Goal: Answer question/provide support: Share knowledge or assist other users

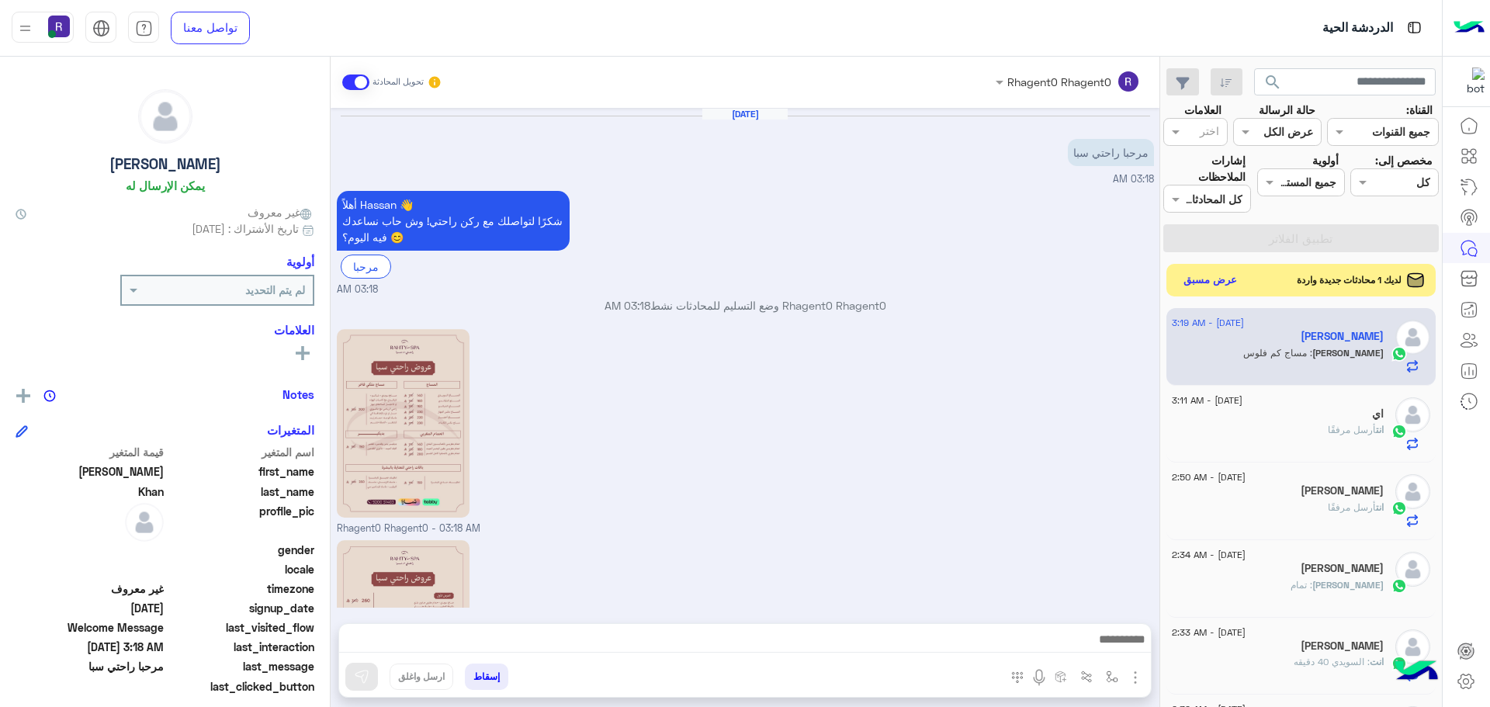
scroll to position [148, 0]
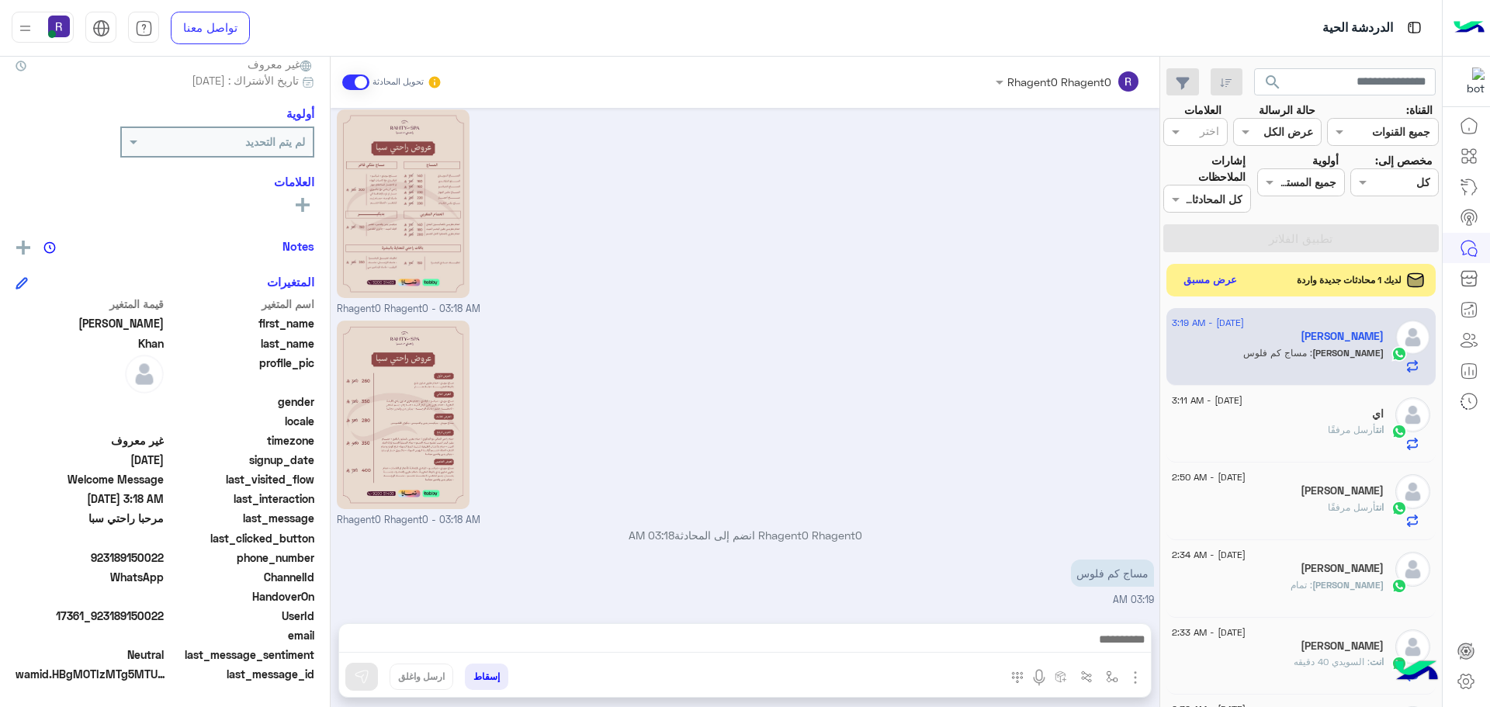
click at [1202, 280] on button "عرض مسبق" at bounding box center [1210, 280] width 65 height 21
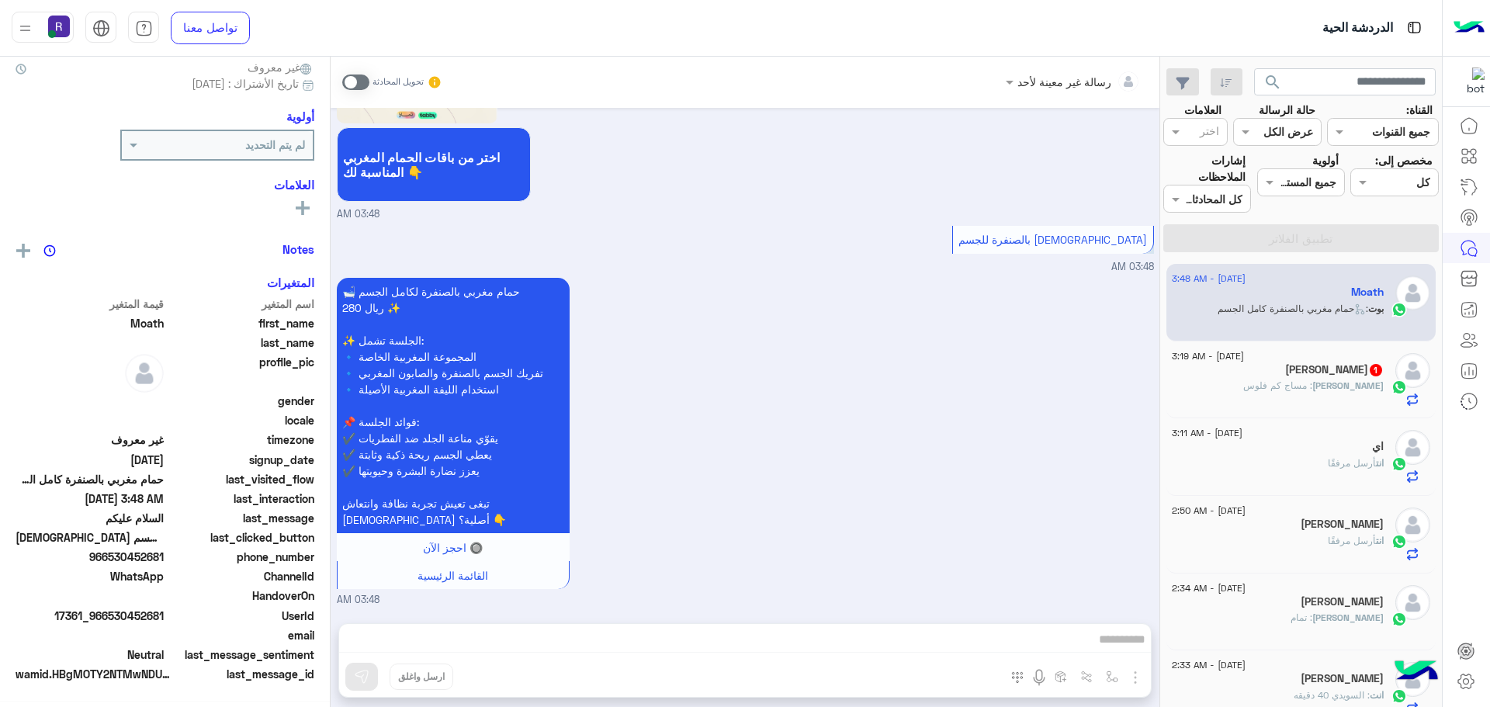
scroll to position [148, 0]
click at [1356, 378] on div "[PERSON_NAME] 1" at bounding box center [1278, 371] width 212 height 16
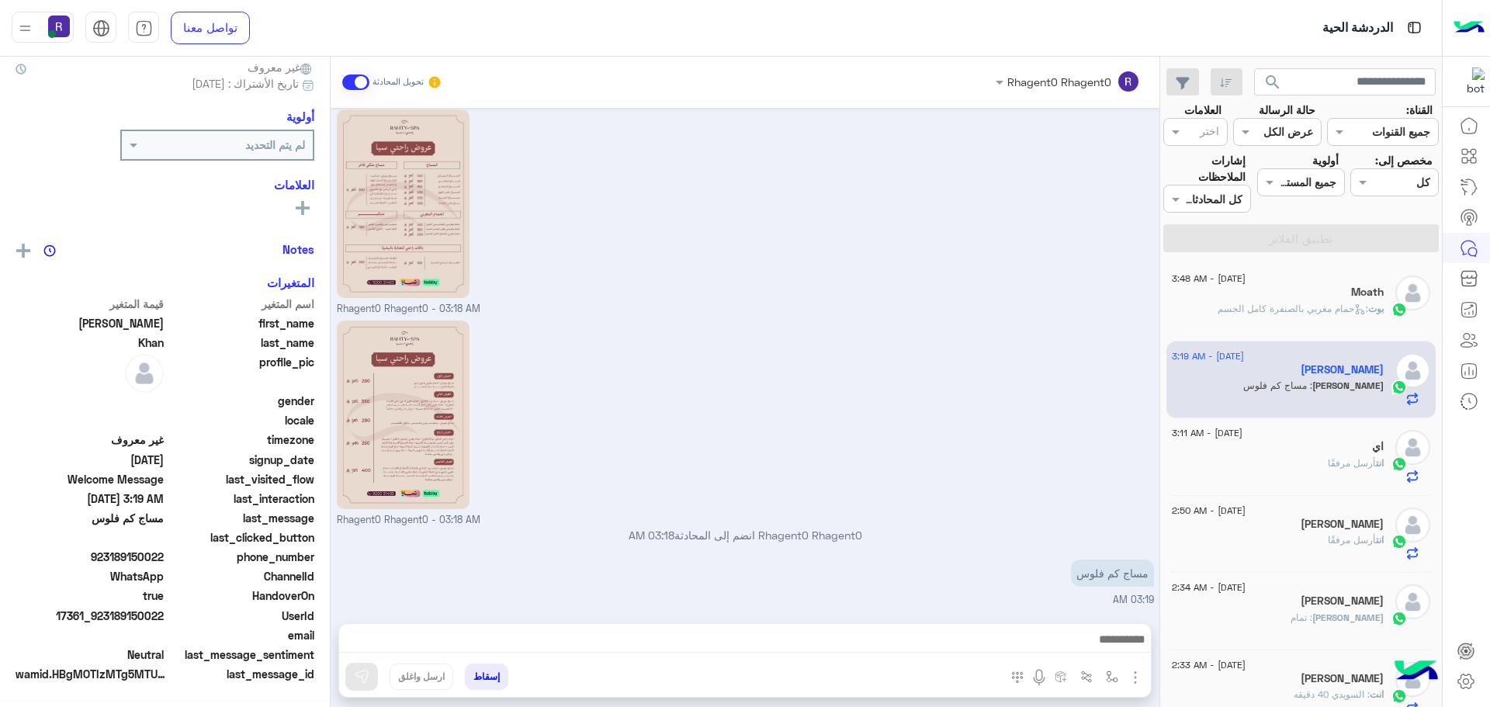
scroll to position [148, 0]
click at [945, 427] on div "Rhagent0 Rhagent0 - 03:18 AM" at bounding box center [745, 422] width 817 height 211
click at [1275, 292] on div "Moath" at bounding box center [1278, 294] width 212 height 16
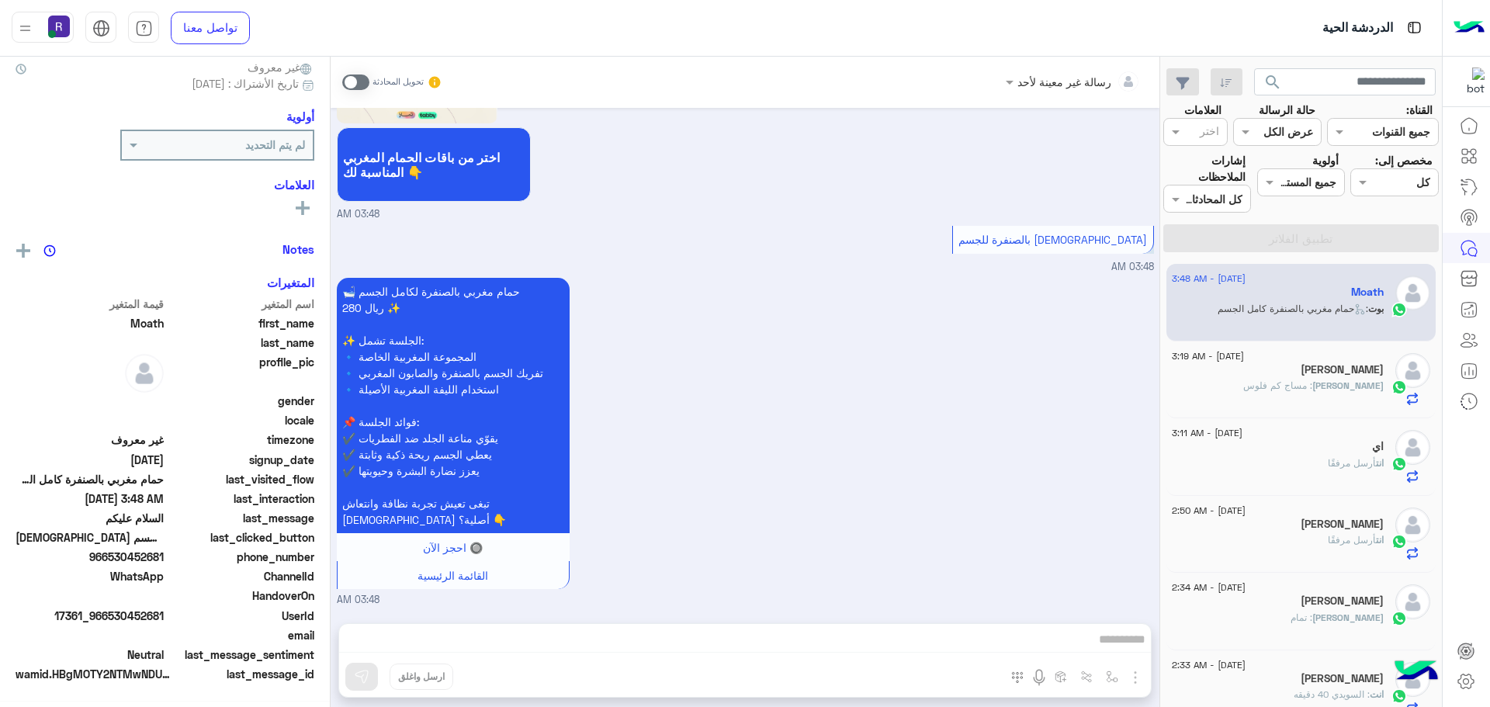
scroll to position [148, 0]
click at [1313, 379] on div "[DATE] - 3:19 AM [PERSON_NAME] : مساج كم فلوس" at bounding box center [1278, 380] width 212 height 54
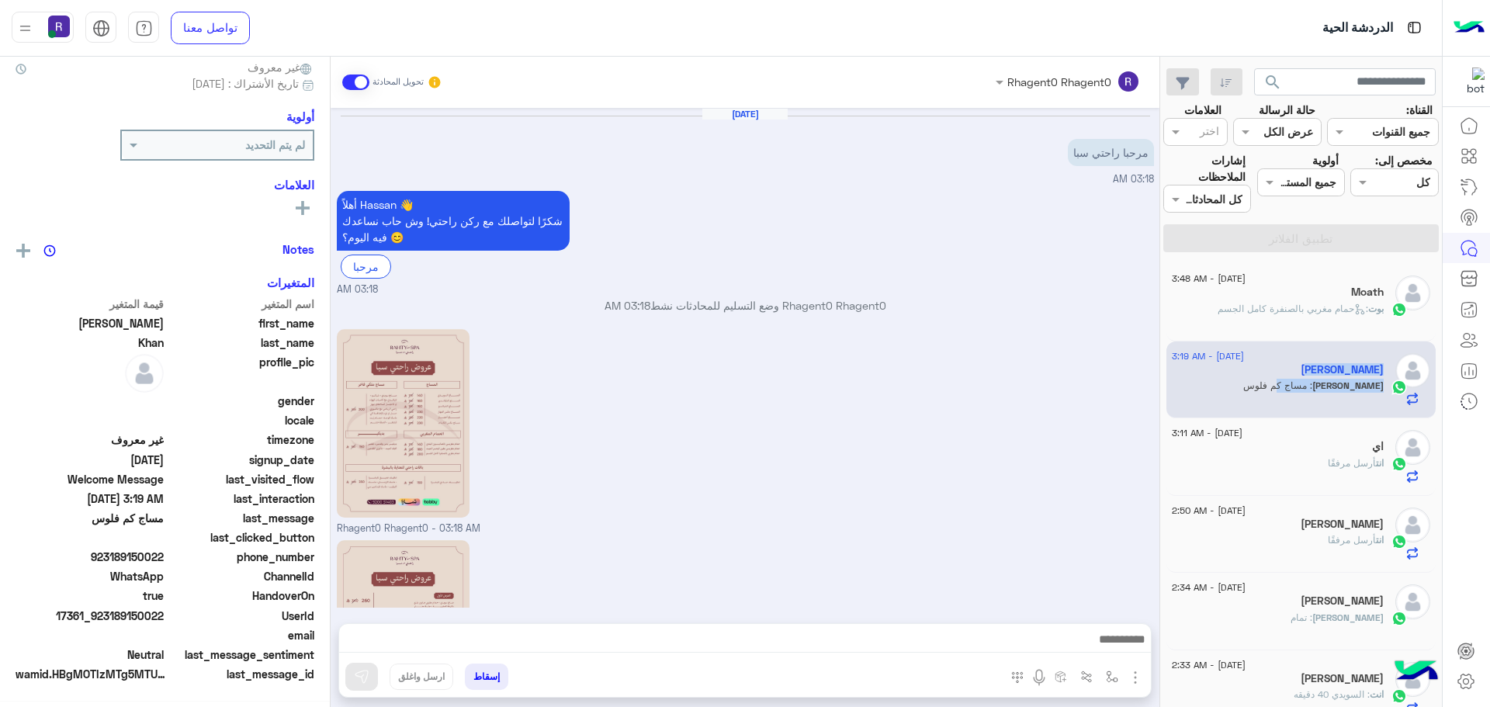
scroll to position [220, 0]
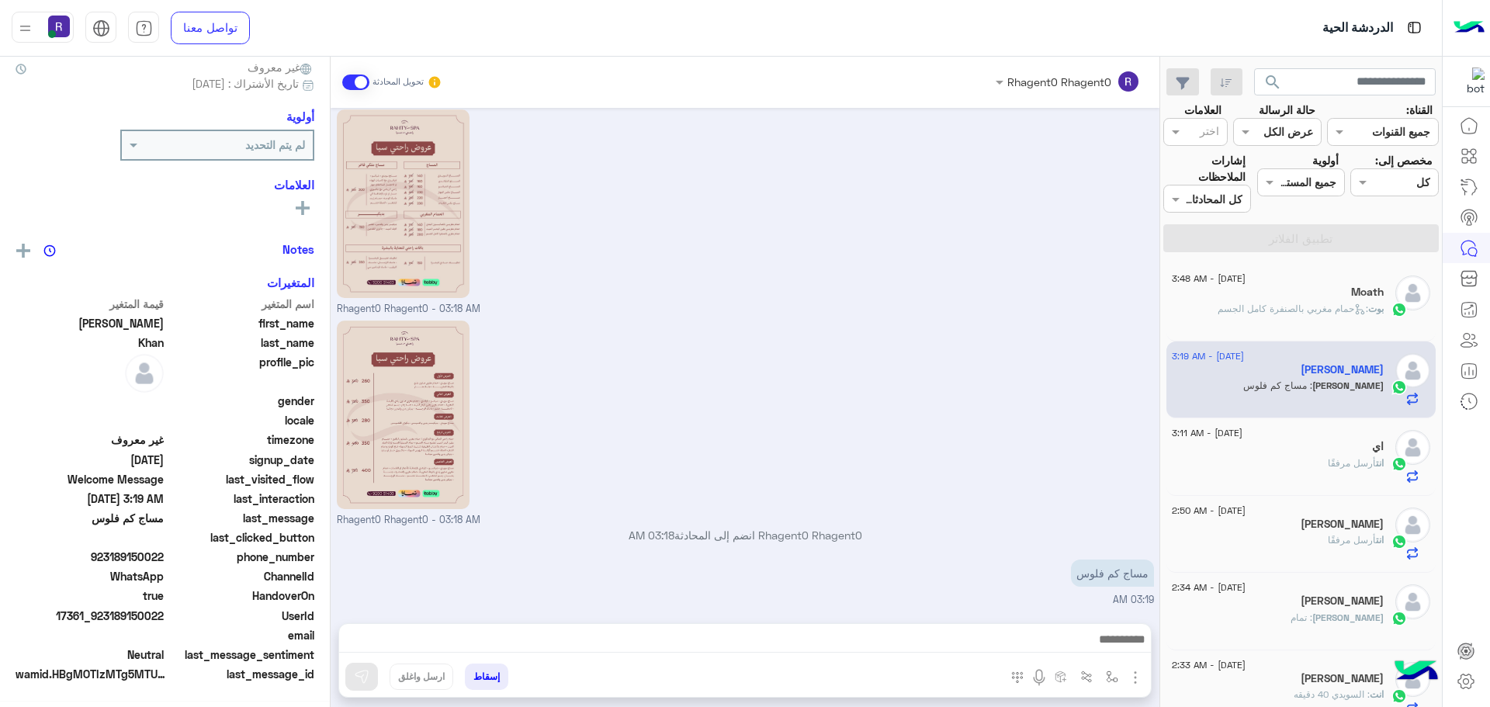
click at [957, 412] on div "Rhagent0 Rhagent0 - 03:18 AM" at bounding box center [745, 422] width 817 height 211
click at [1270, 462] on div "انت أرسل مرفقًا" at bounding box center [1278, 469] width 212 height 27
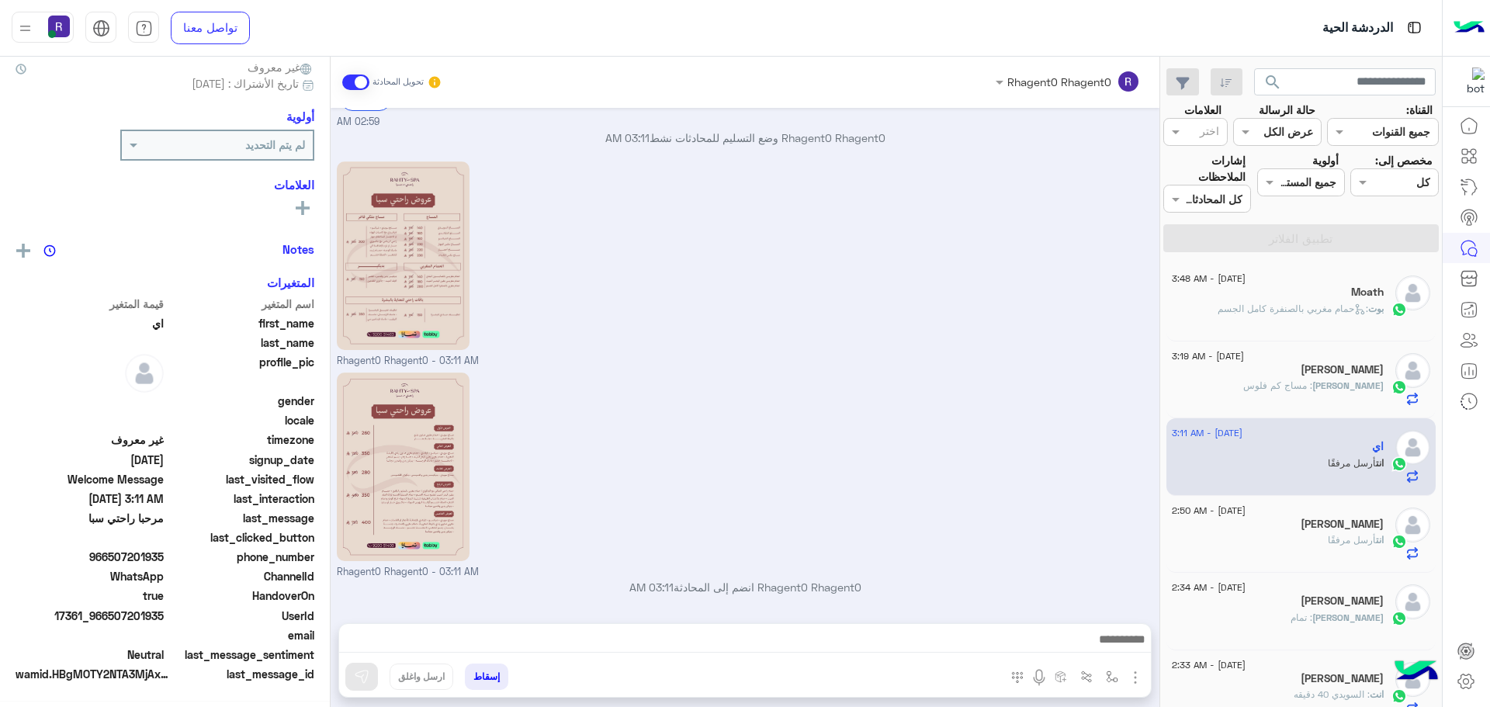
scroll to position [148, 0]
click at [1305, 317] on div "بوت : حمام مغربي بالصنفرة كامل الجسم" at bounding box center [1278, 315] width 212 height 27
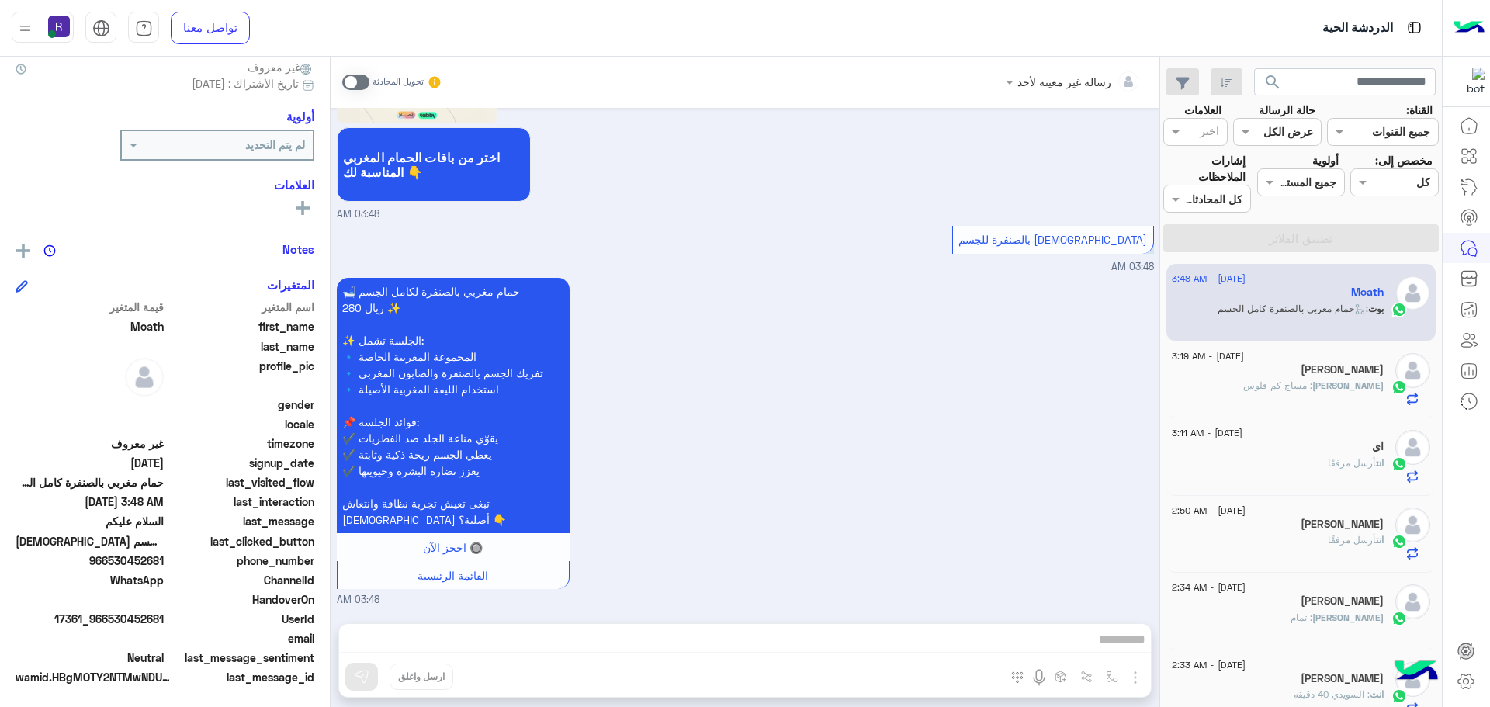
scroll to position [148, 0]
click at [365, 85] on span at bounding box center [355, 83] width 27 height 16
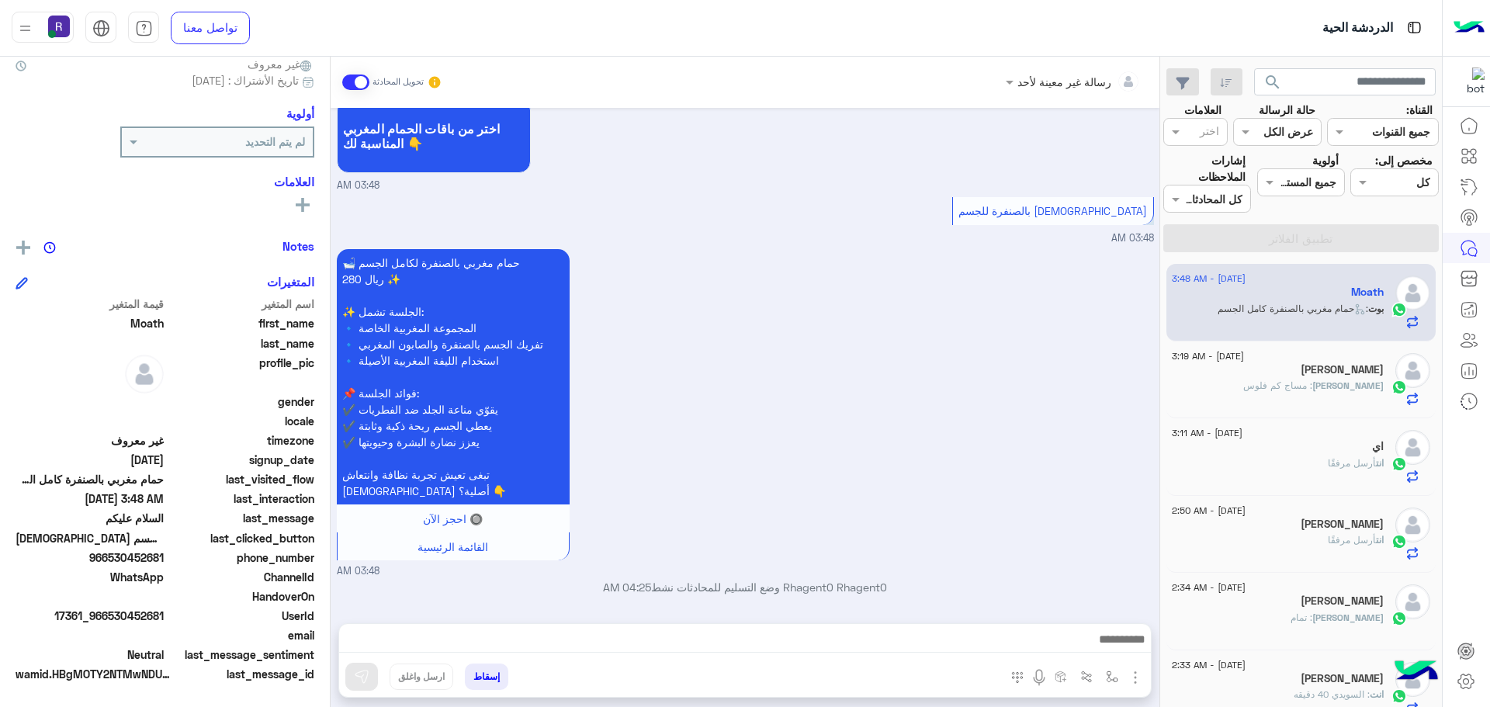
click at [1136, 675] on img "button" at bounding box center [1135, 677] width 19 height 19
click at [1127, 654] on button "الصور" at bounding box center [1112, 643] width 66 height 31
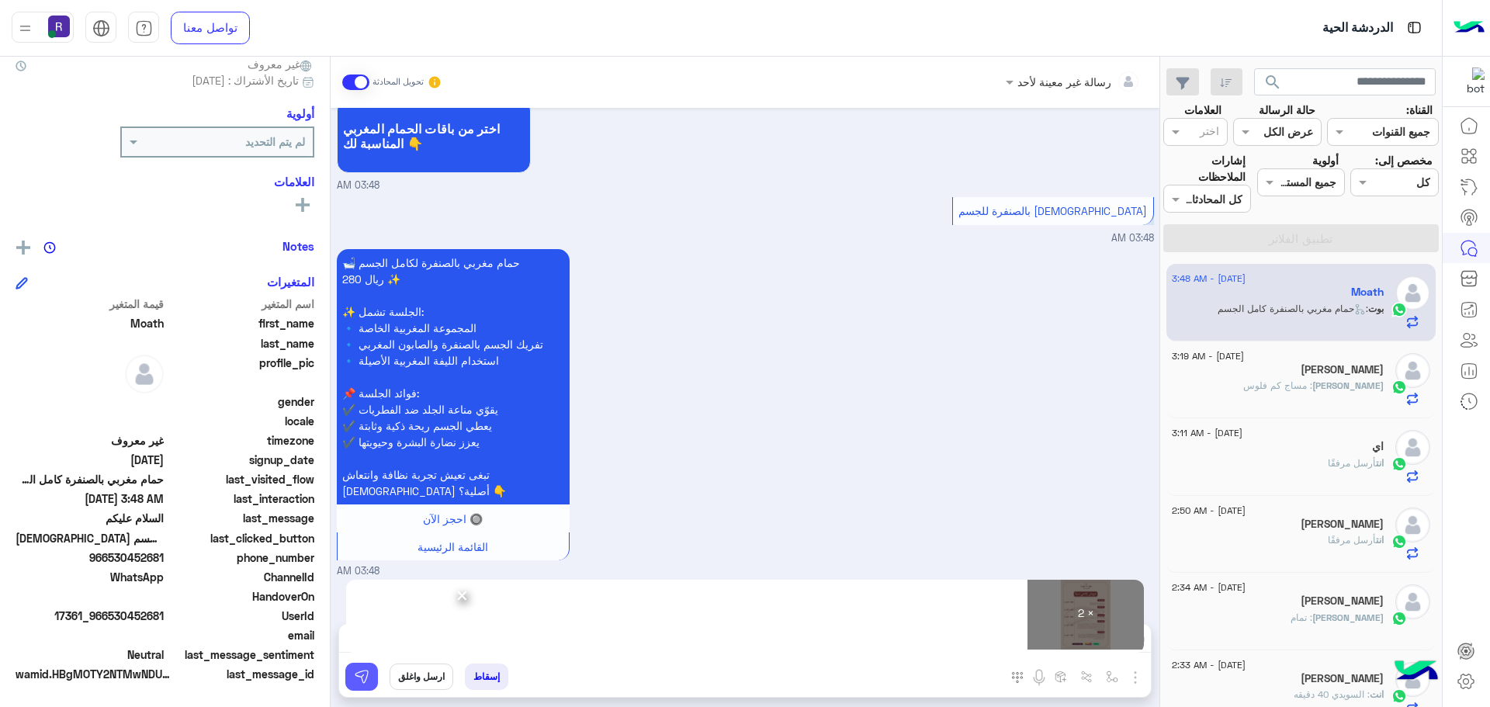
click at [362, 681] on img at bounding box center [362, 677] width 16 height 16
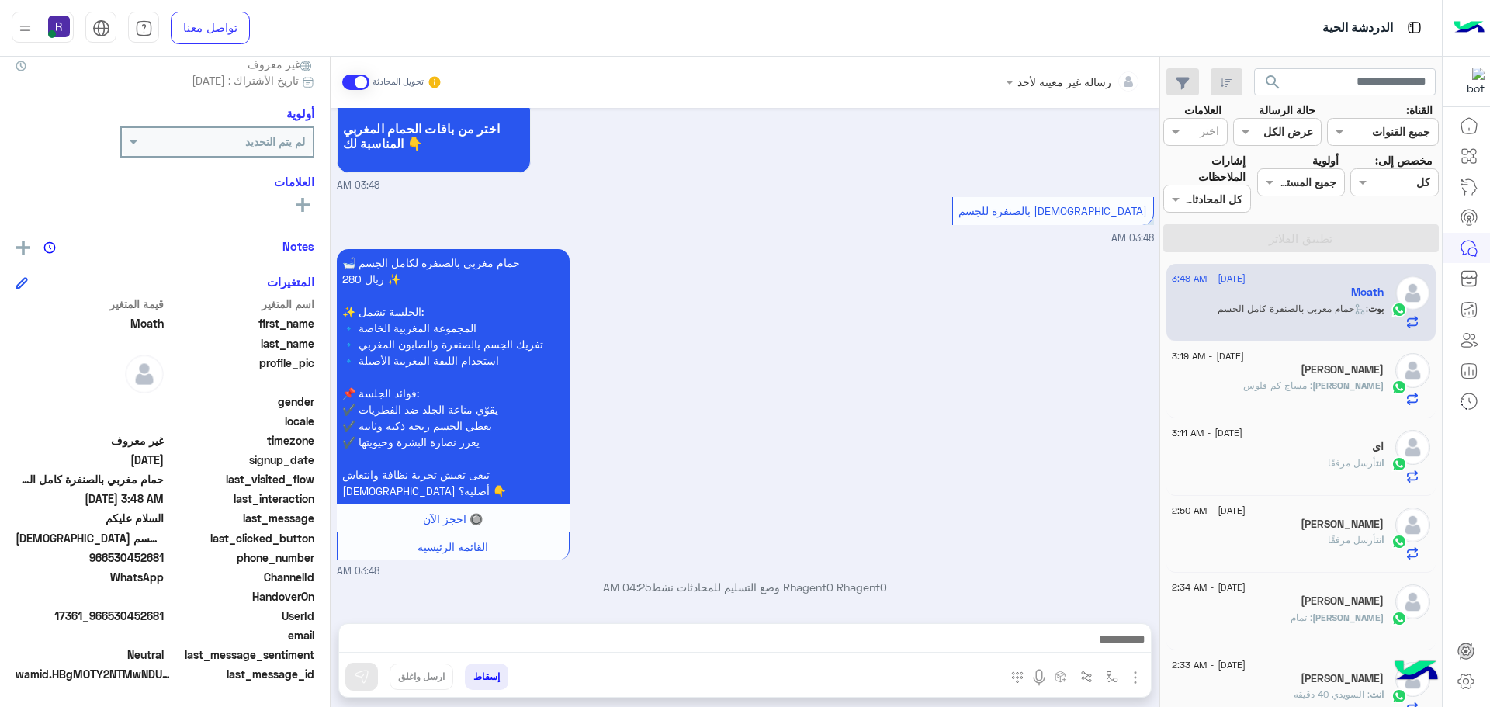
drag, startPoint x: 479, startPoint y: 645, endPoint x: 896, endPoint y: 451, distance: 459.8
click at [896, 451] on div "🛁 حمام مغربي بالصنفرة لكامل الجسم 280 ريال ✨ ✨ الجلسة تشمل: 🔹 المجموعة المغربية…" at bounding box center [745, 412] width 817 height 334
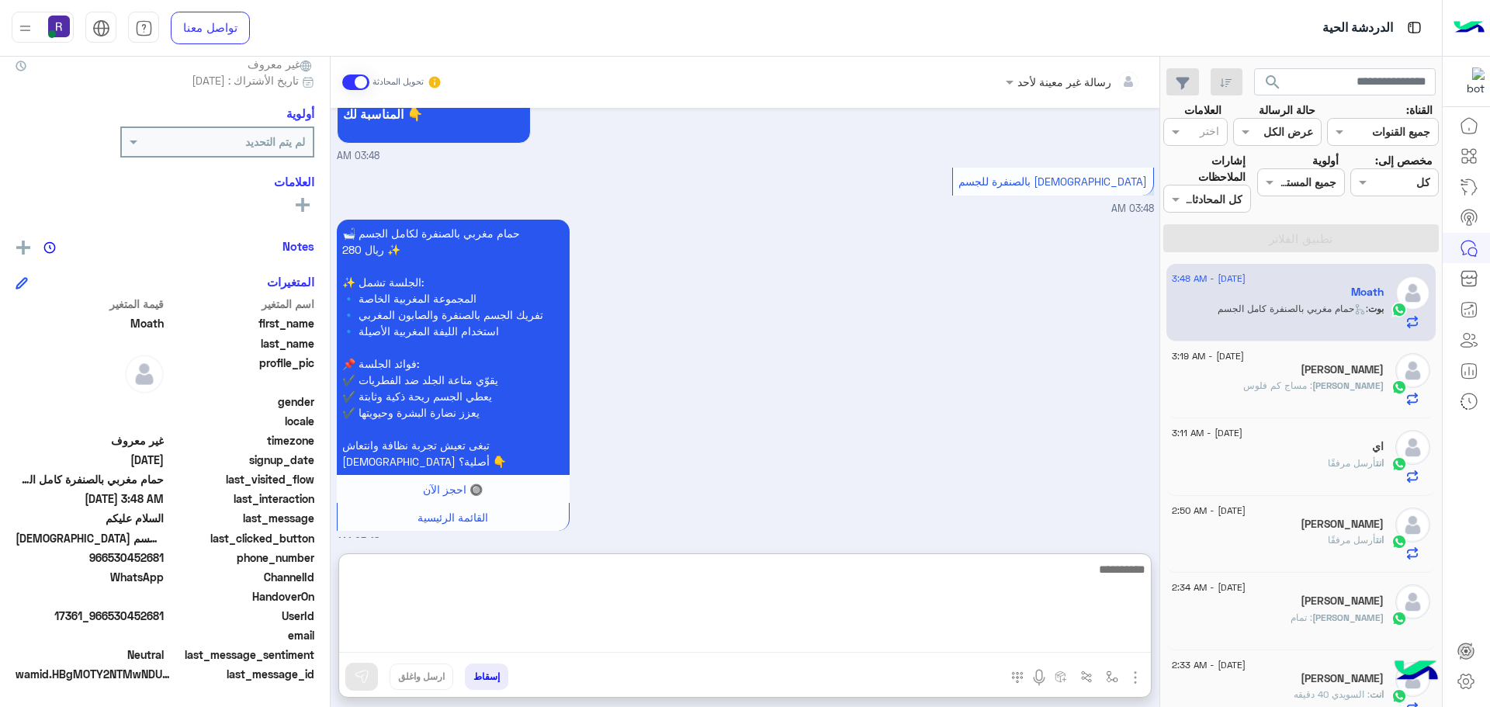
click at [817, 640] on textarea at bounding box center [745, 606] width 812 height 93
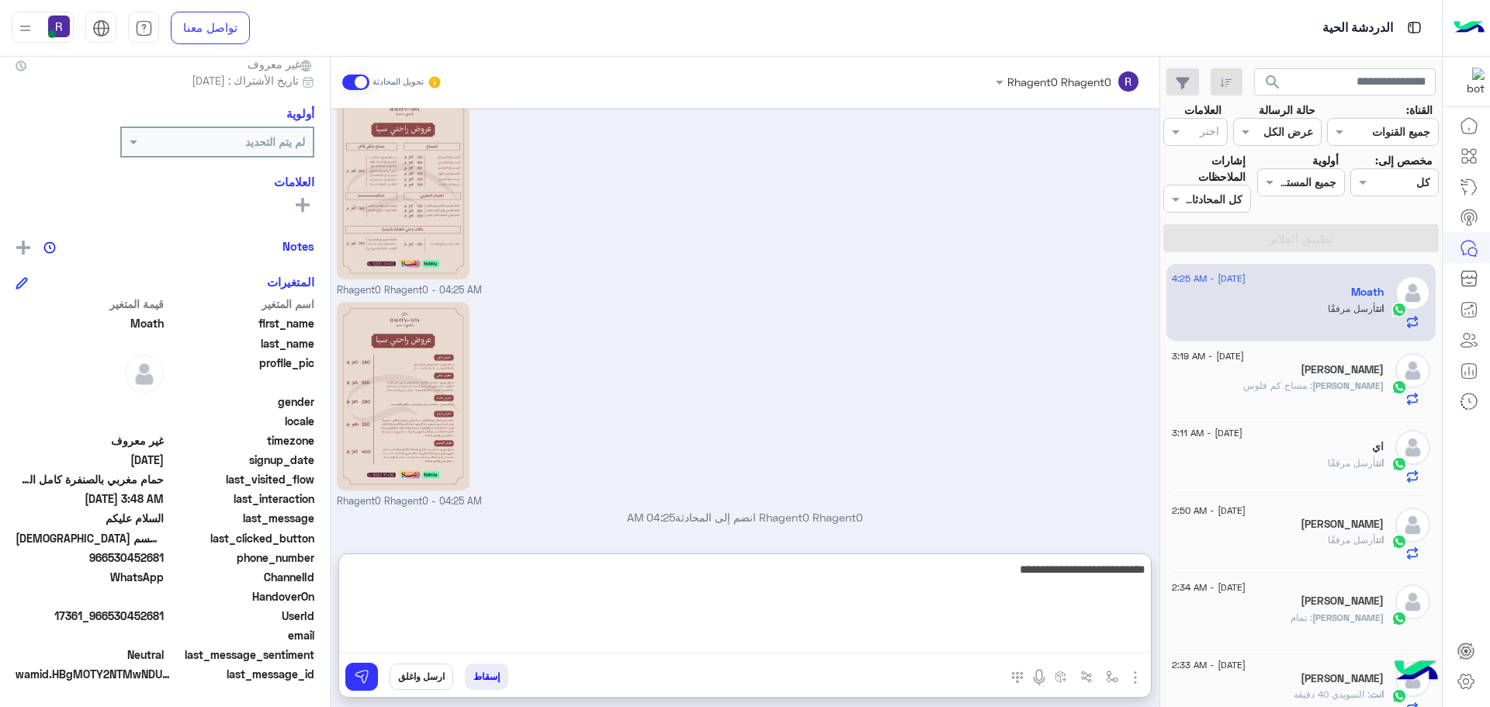
type textarea "**********"
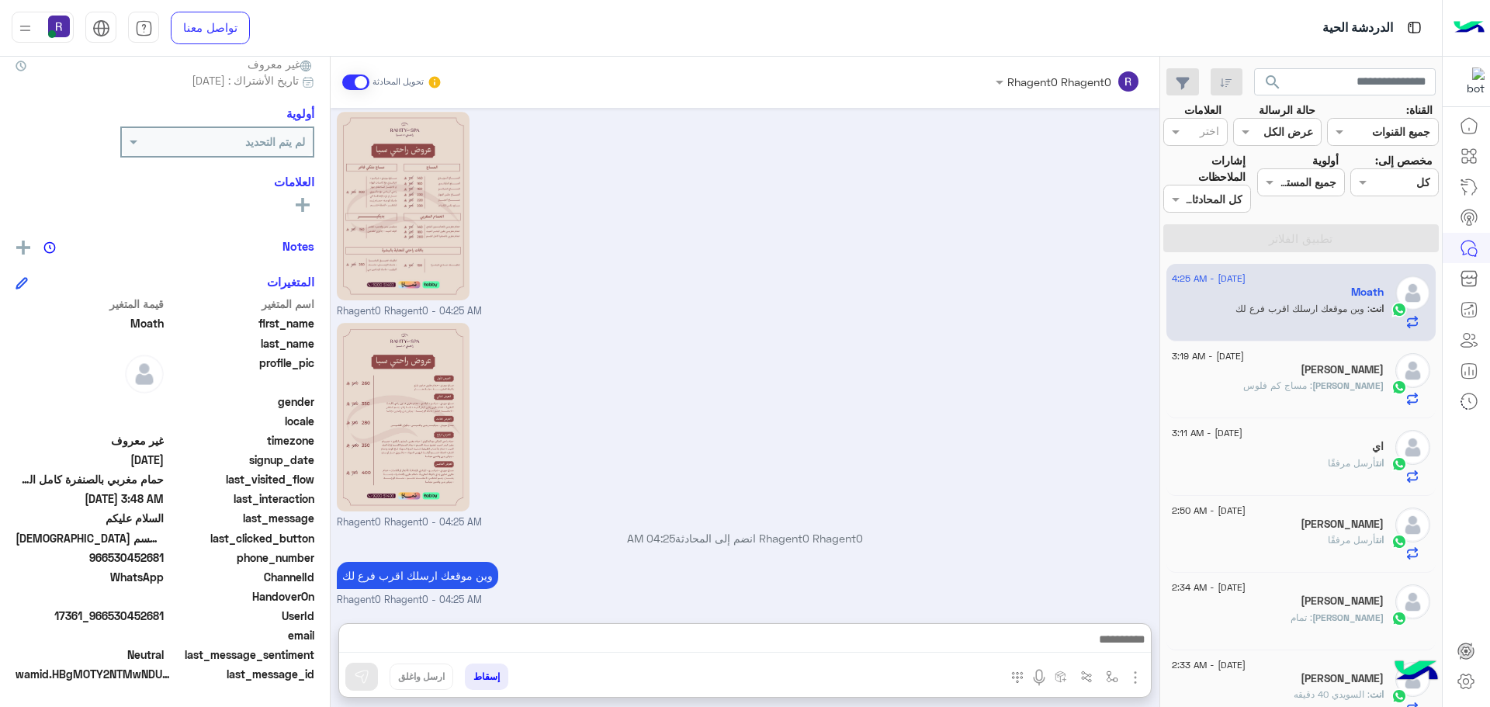
scroll to position [3493, 0]
click at [1253, 389] on div "[PERSON_NAME] : مساج كم فلوس" at bounding box center [1278, 392] width 212 height 27
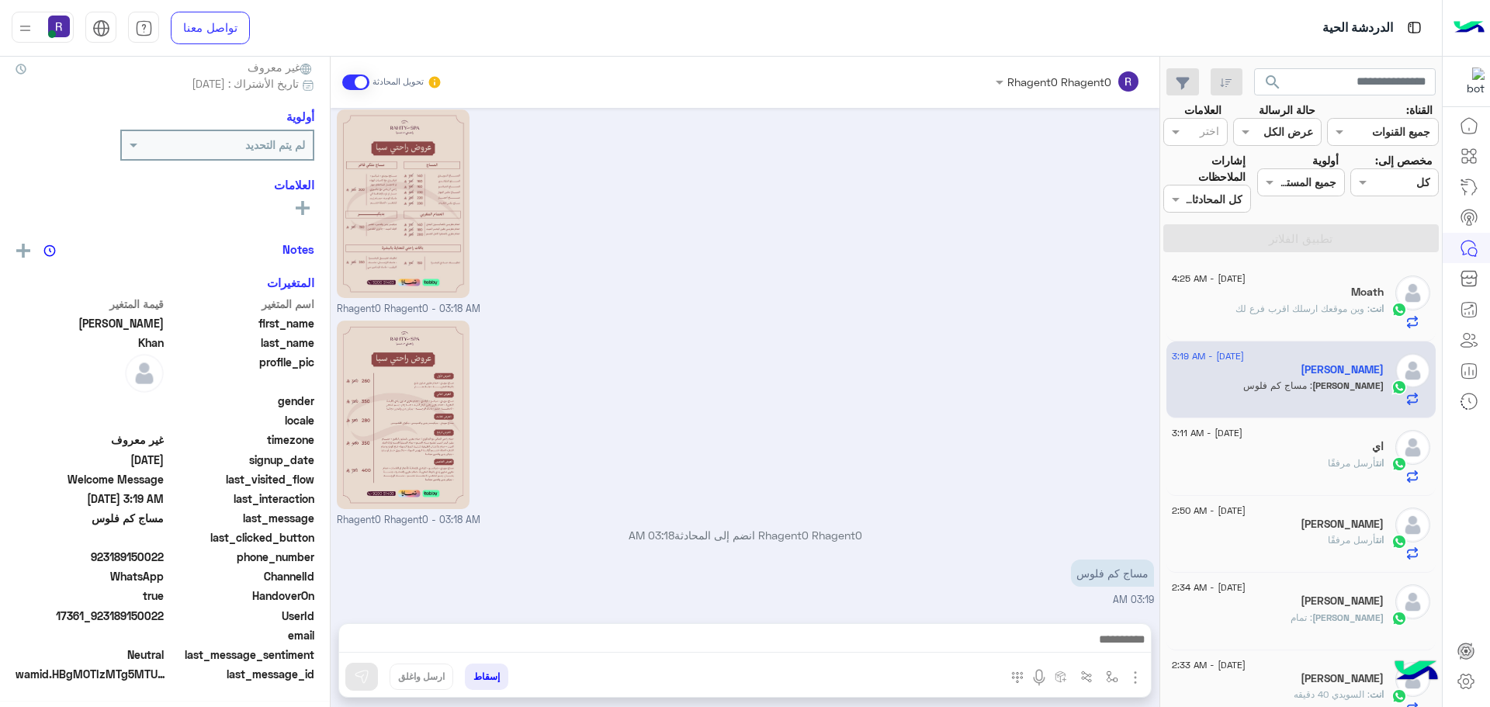
scroll to position [148, 0]
click at [1279, 468] on div "انت أرسل مرفقًا" at bounding box center [1278, 469] width 212 height 27
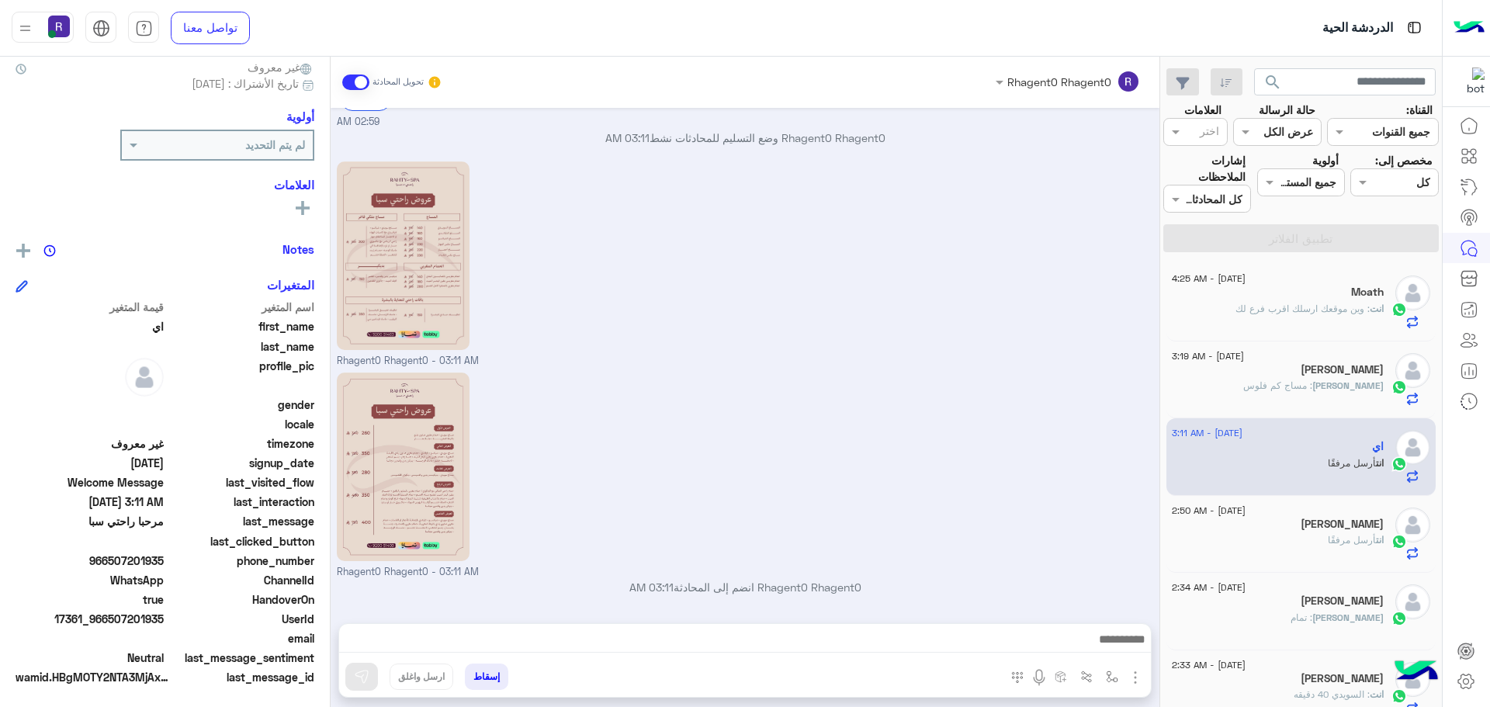
scroll to position [148, 0]
click at [1306, 532] on div "[PERSON_NAME]" at bounding box center [1278, 526] width 212 height 16
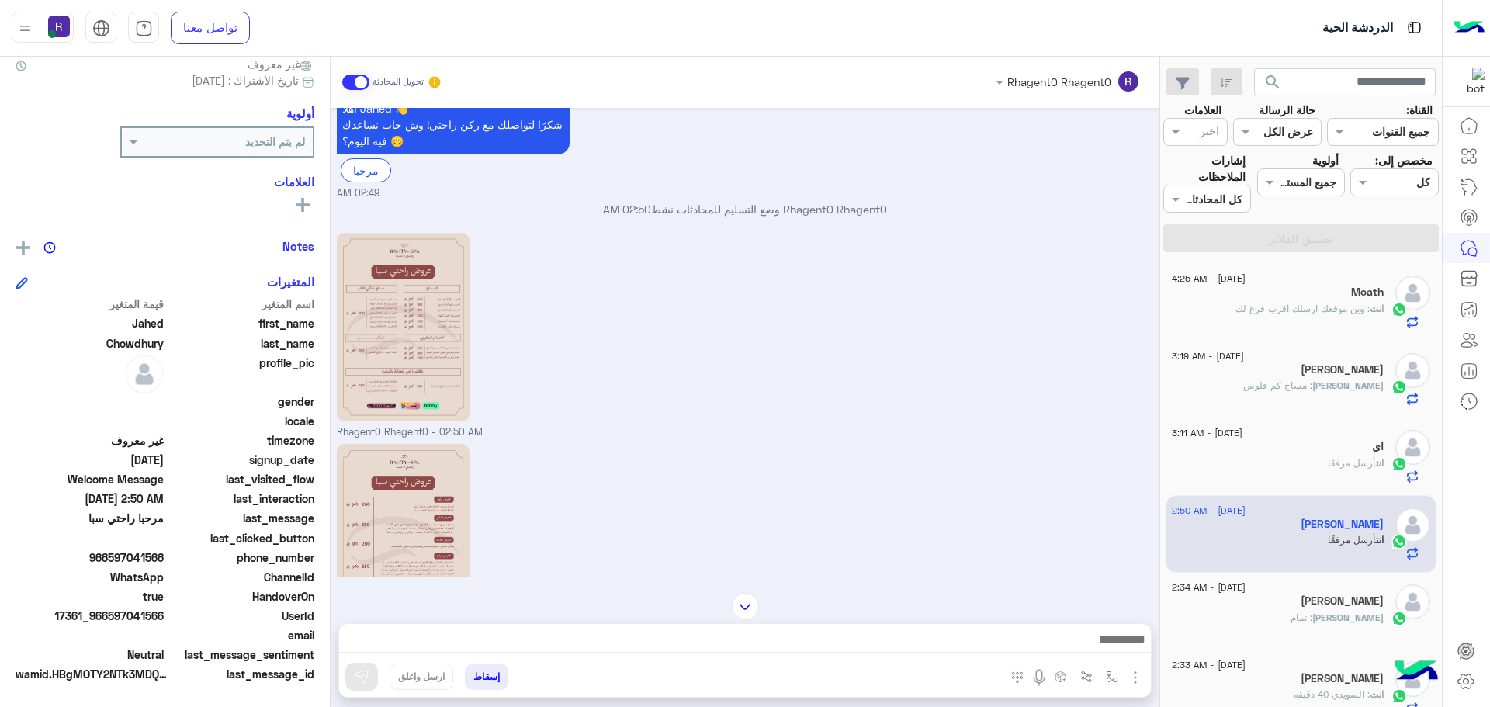
scroll to position [168, 0]
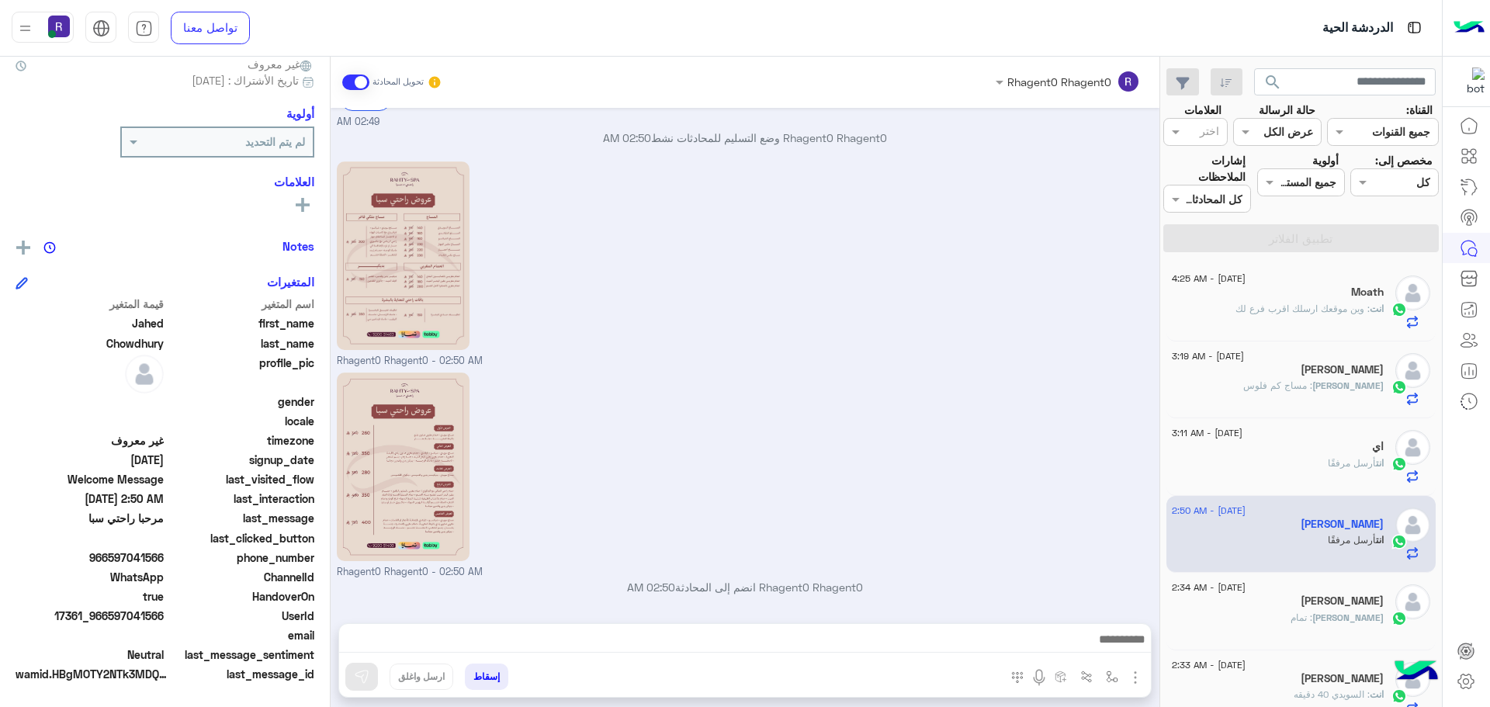
drag, startPoint x: 613, startPoint y: 645, endPoint x: 751, endPoint y: 444, distance: 243.5
click at [751, 444] on div "Rhagent0 Rhagent0 - 02:50 AM" at bounding box center [745, 474] width 817 height 211
click at [1281, 307] on span ": وين موقعك ارسلك اقرب فرع لك" at bounding box center [1303, 309] width 134 height 12
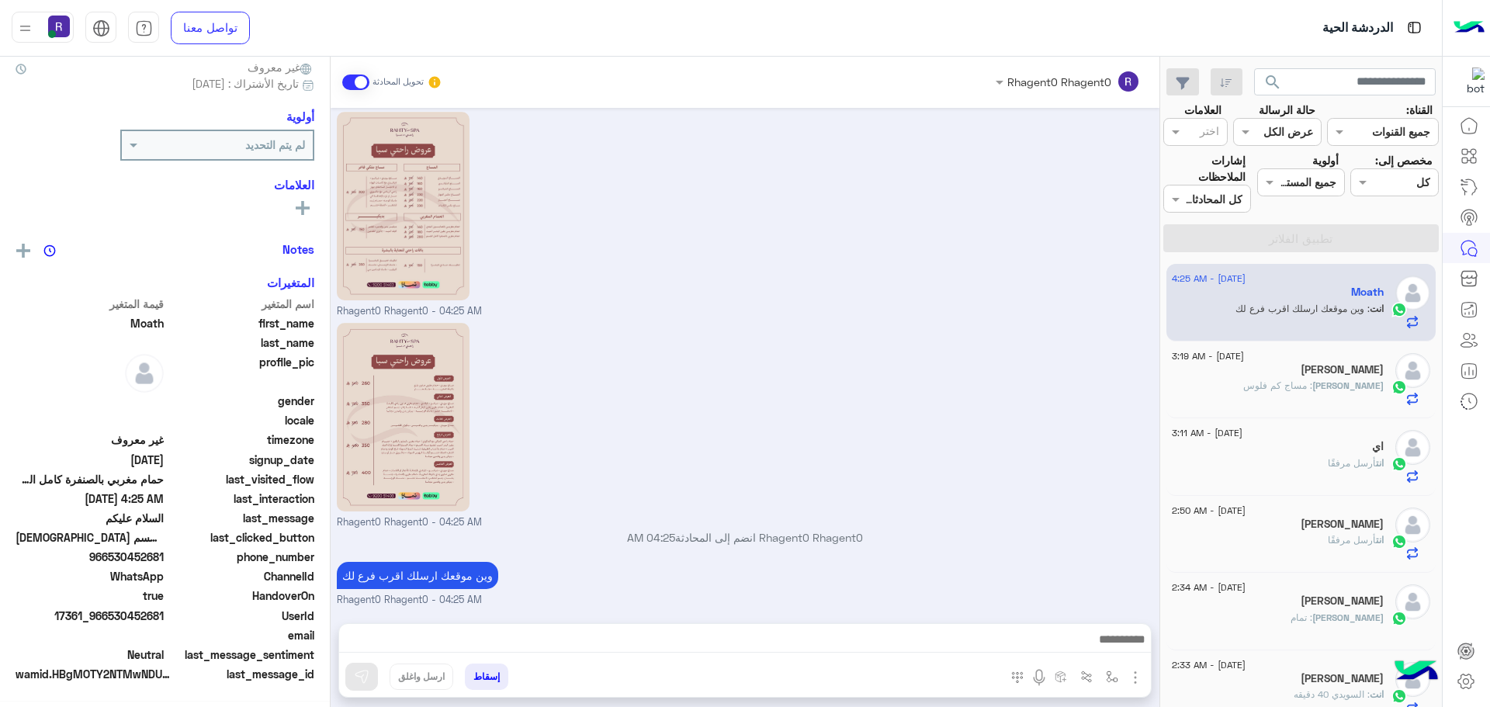
scroll to position [145, 0]
click at [411, 578] on p "وين موقعك ارسلك اقرب فرع لك" at bounding box center [417, 575] width 161 height 27
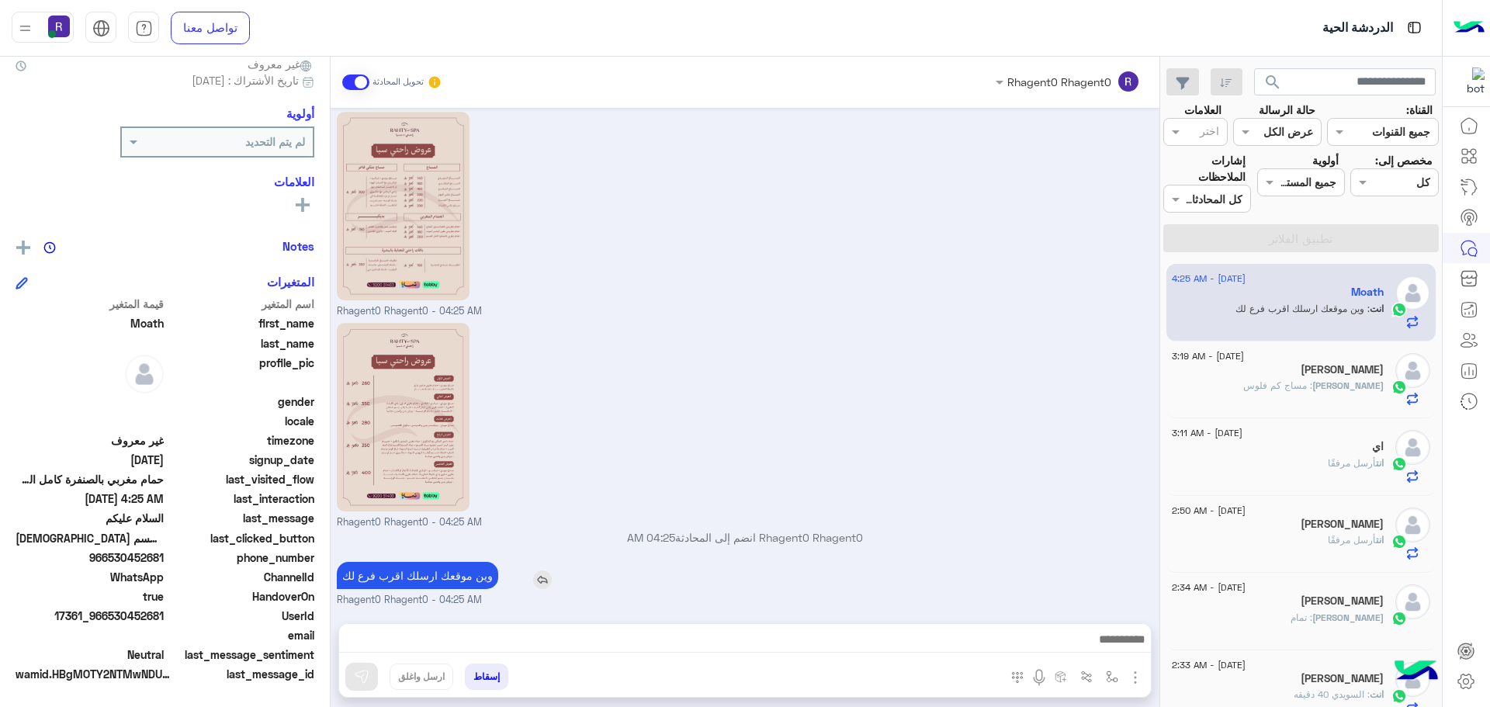
copy app-msgs-text
click at [1288, 383] on span ": مساج كم فلوس" at bounding box center [1278, 386] width 69 height 12
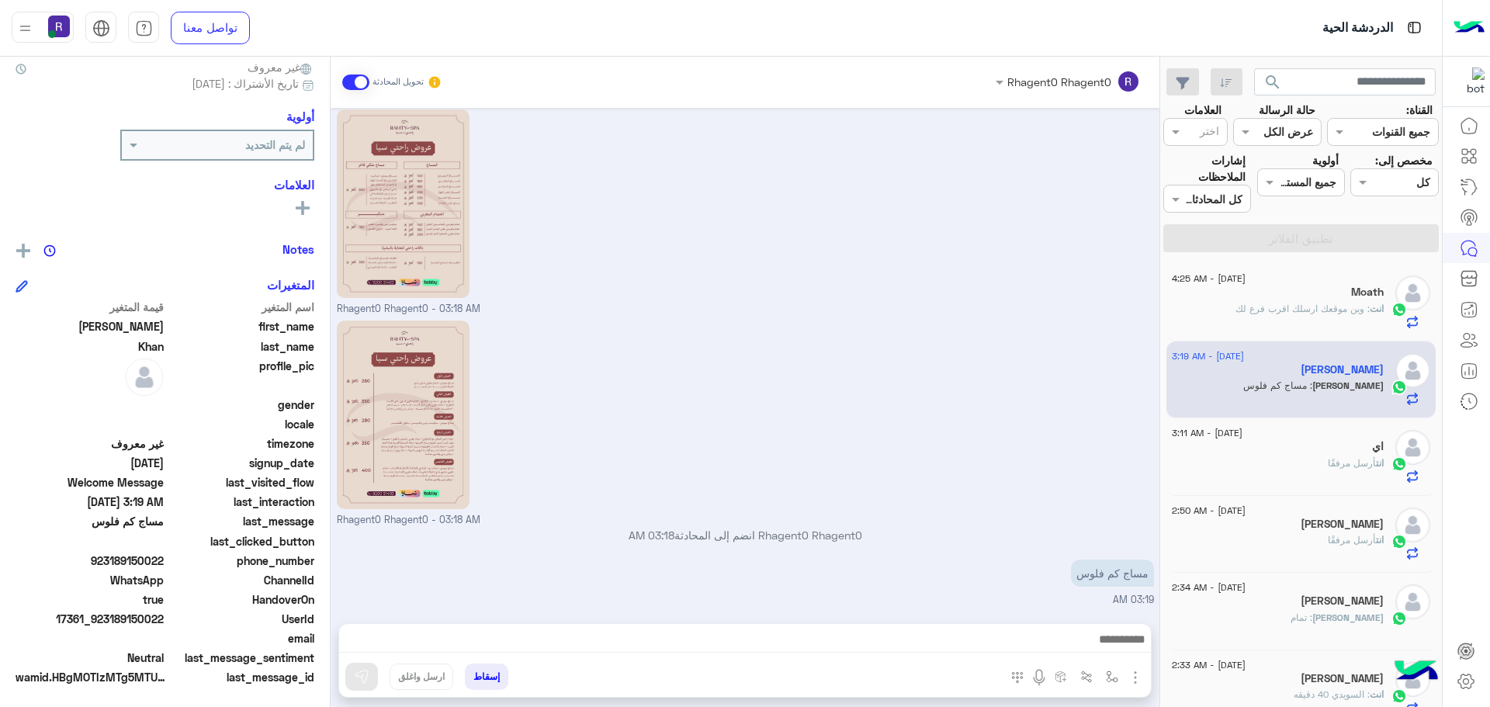
scroll to position [148, 0]
click at [1301, 470] on div "انت أرسل مرفقًا" at bounding box center [1278, 469] width 212 height 27
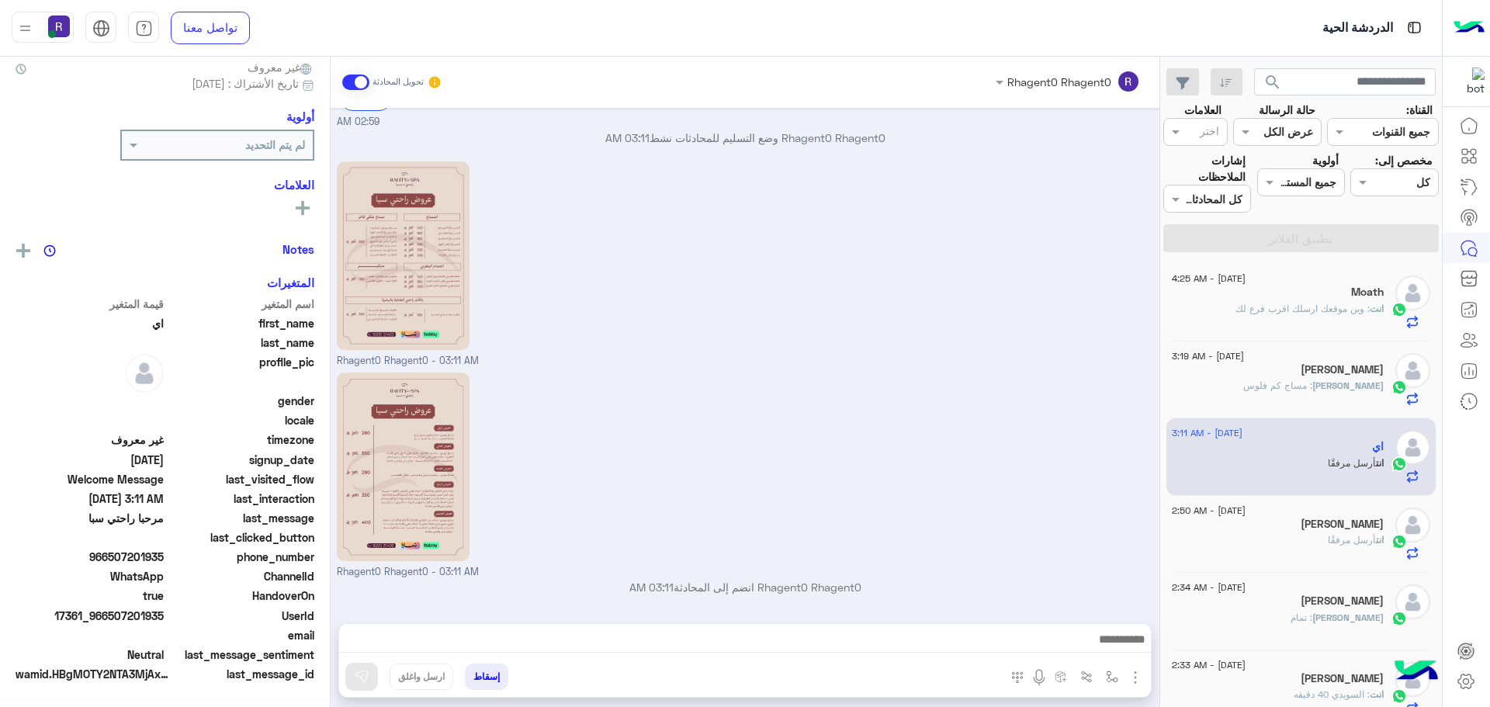
scroll to position [148, 0]
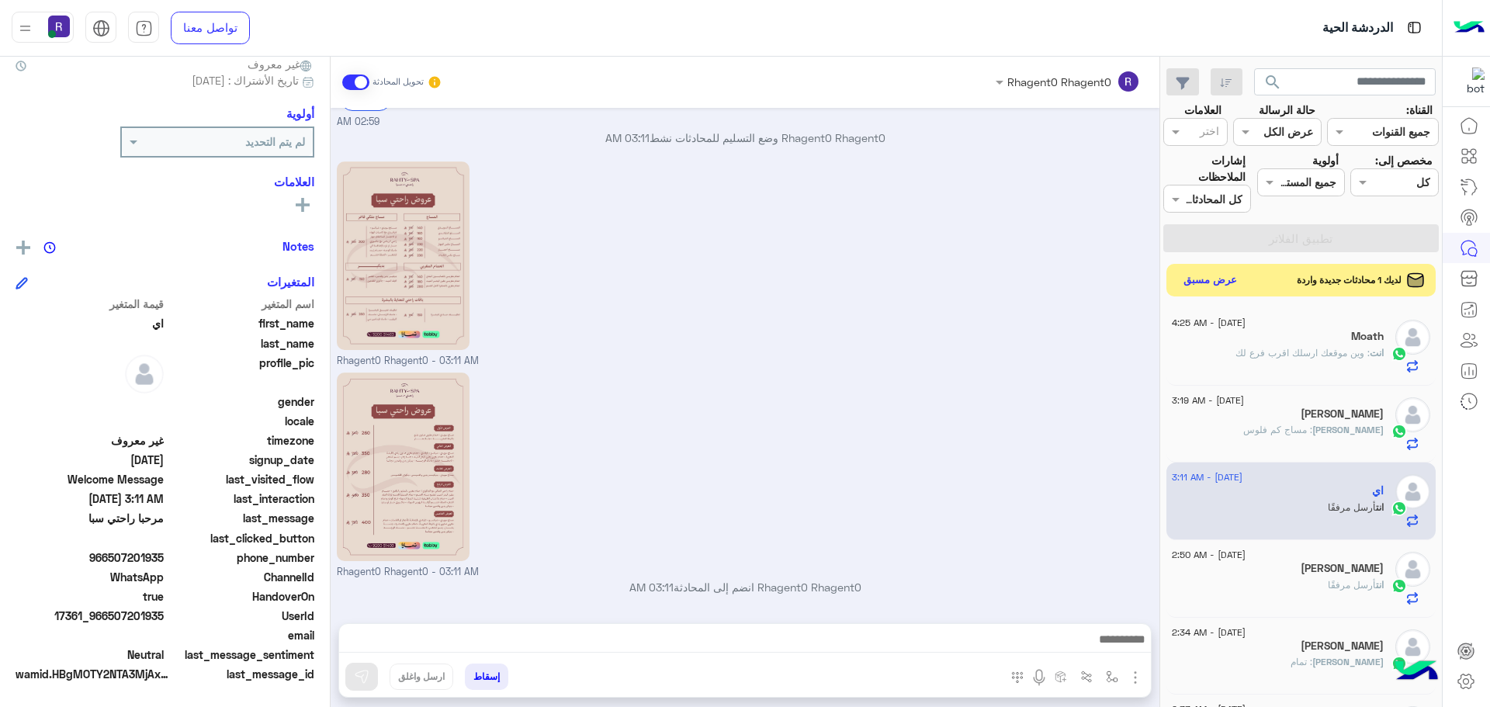
click at [1223, 283] on button "عرض مسبق" at bounding box center [1210, 280] width 65 height 21
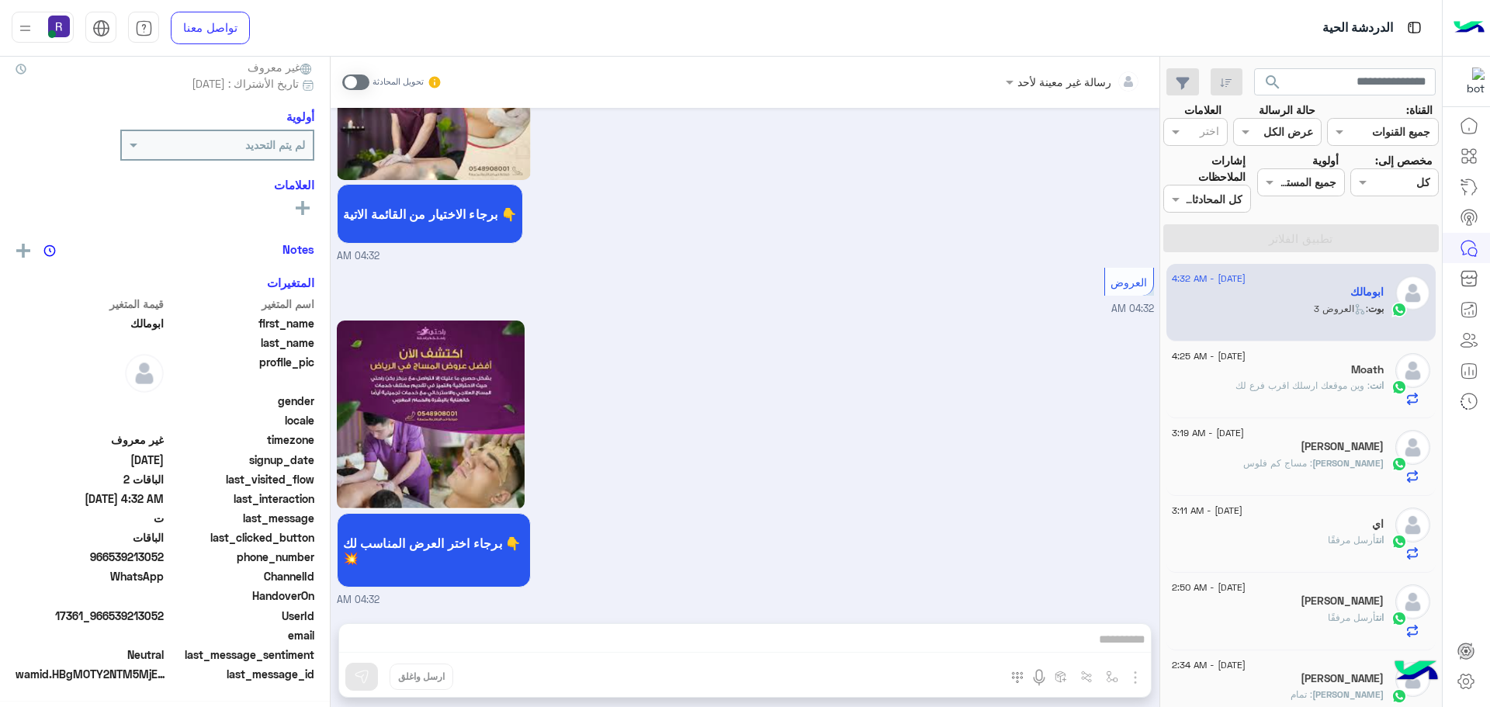
scroll to position [148, 0]
click at [364, 84] on span at bounding box center [355, 83] width 27 height 16
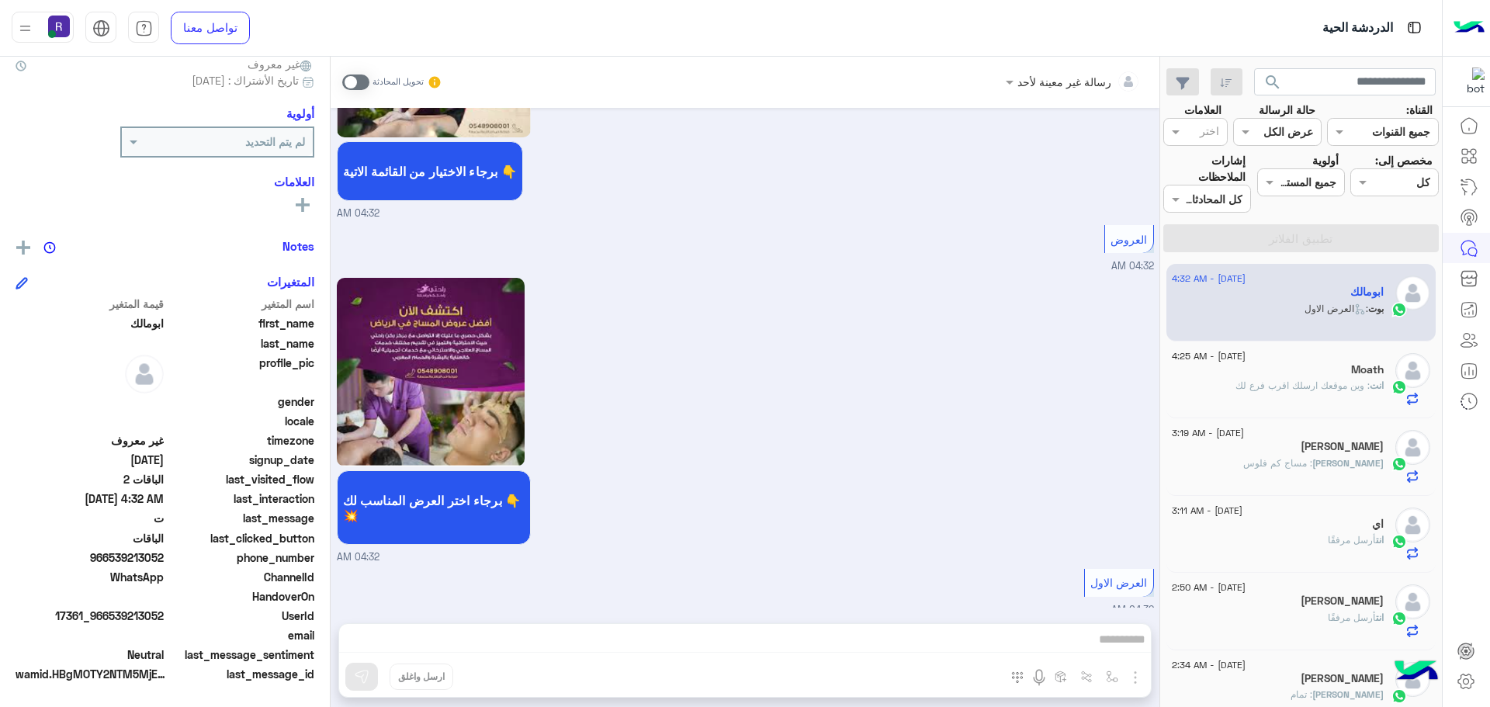
scroll to position [2706, 0]
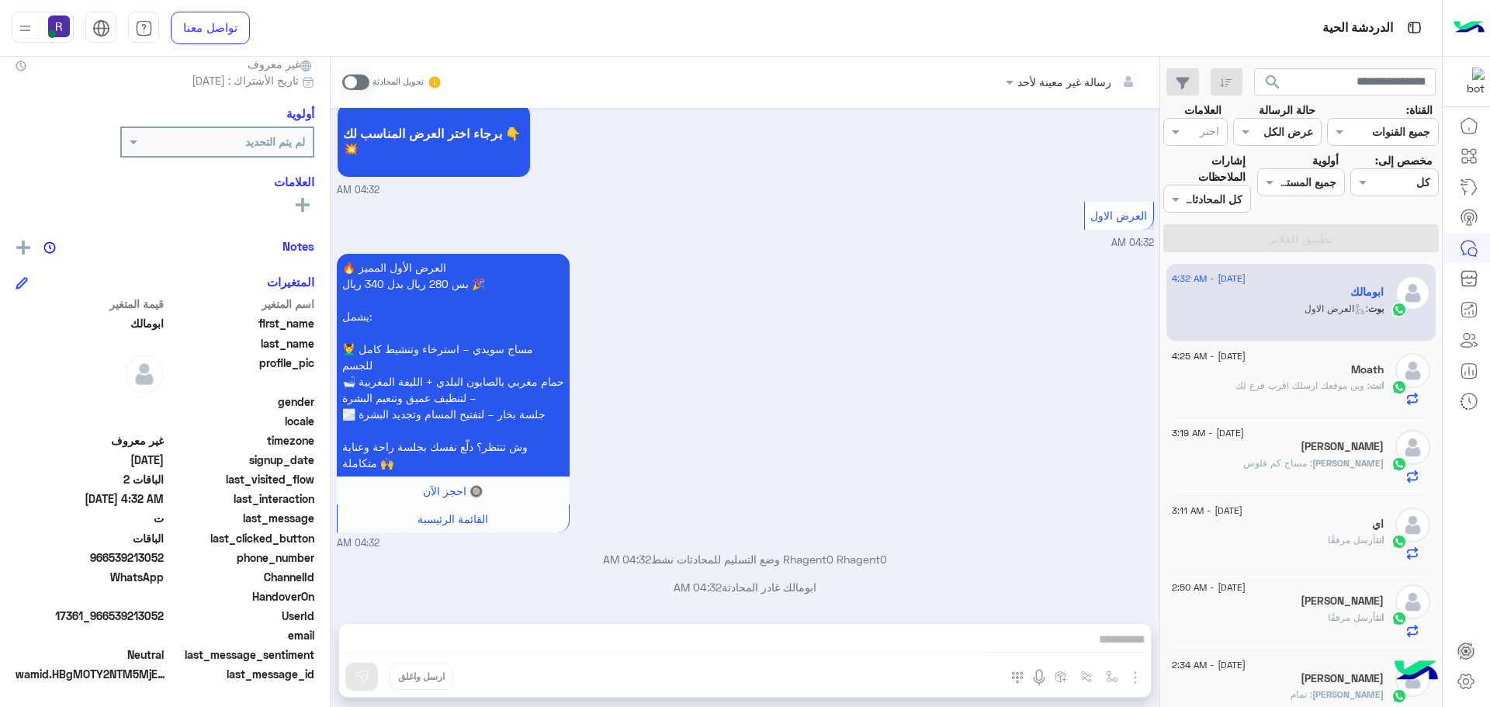
click at [1275, 379] on p "انت : وين موقعك ارسلك اقرب فرع لك" at bounding box center [1310, 386] width 148 height 14
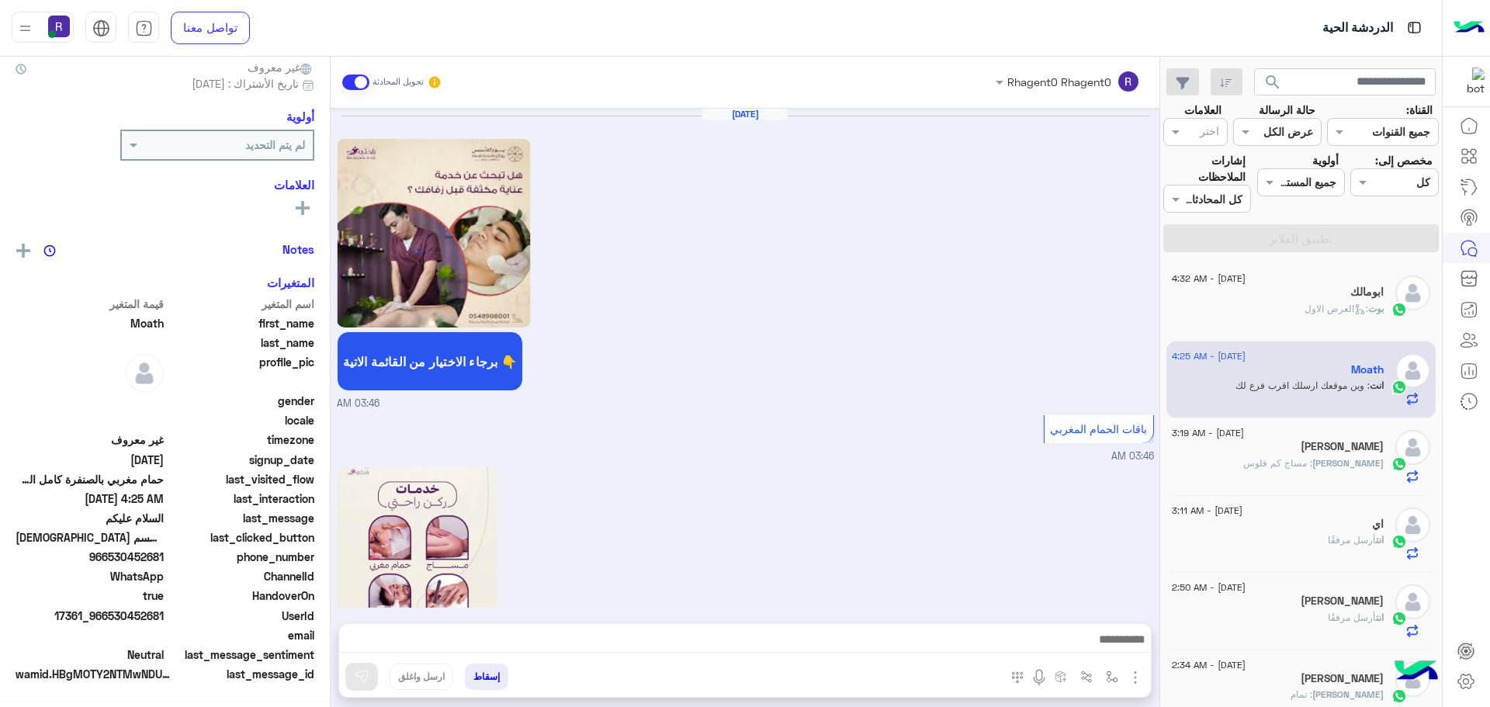
scroll to position [2819, 0]
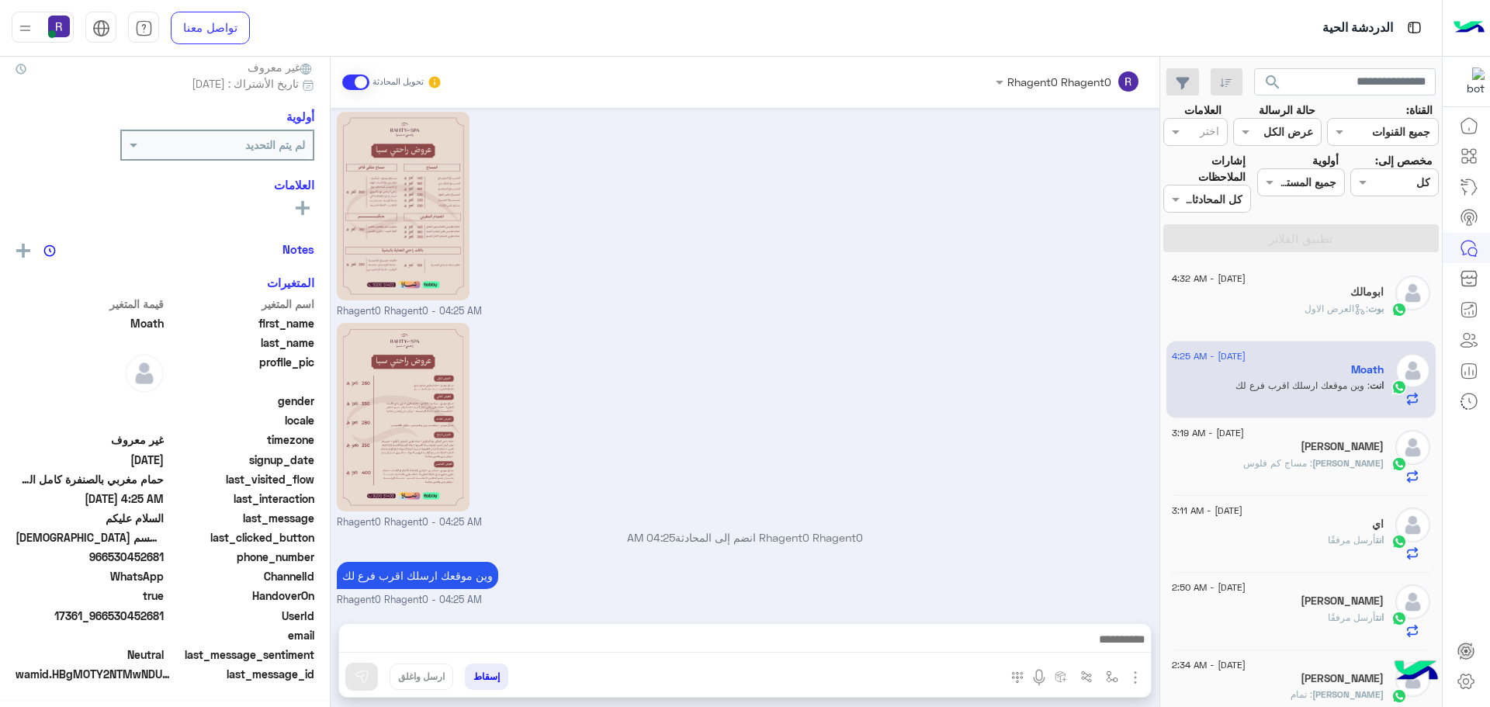
click at [1246, 278] on span "[DATE] - 4:32 AM" at bounding box center [1209, 279] width 74 height 14
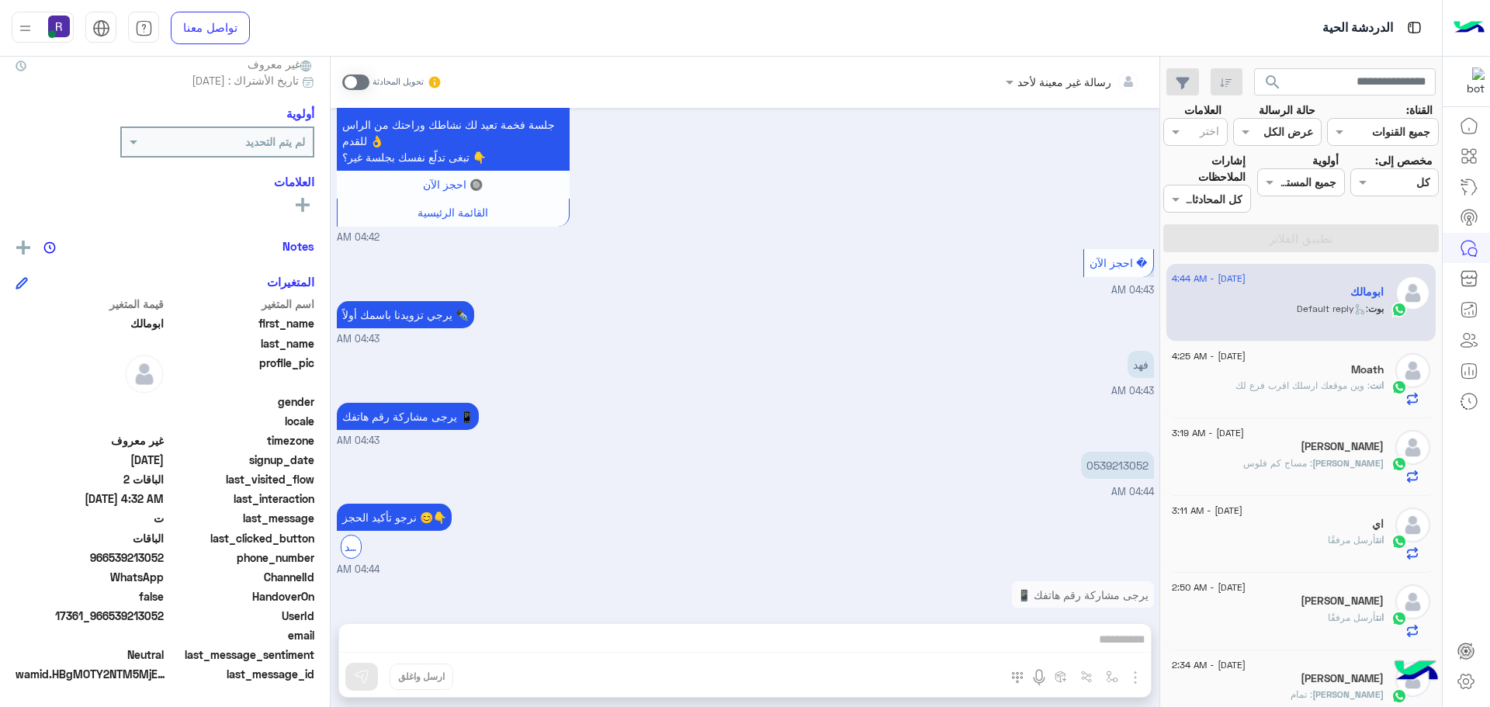
scroll to position [4786, 0]
